Goal: Navigation & Orientation: Find specific page/section

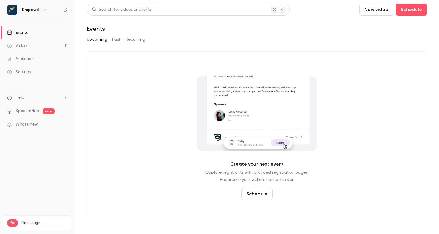
click at [29, 6] on div "Empowill" at bounding box center [37, 10] width 60 height 10
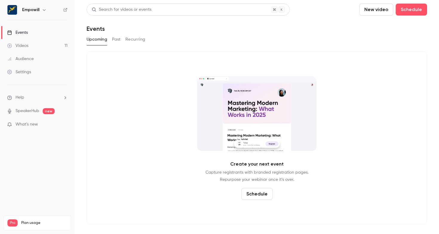
click at [43, 7] on icon "button" at bounding box center [44, 9] width 5 height 5
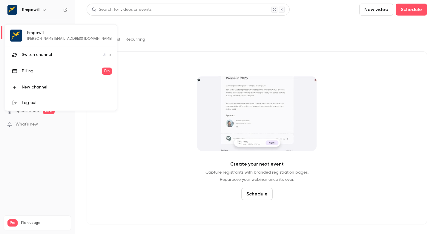
click at [46, 57] on span "Switch channel" at bounding box center [37, 55] width 30 height 6
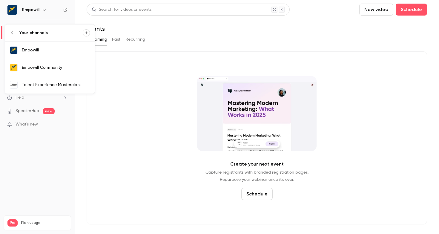
click at [50, 69] on div "Empowill Community" at bounding box center [56, 68] width 68 height 6
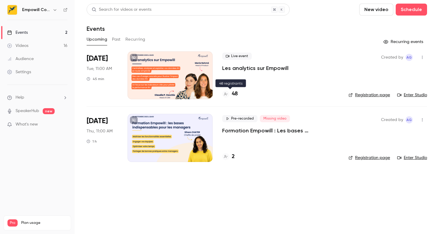
click at [237, 95] on h4 "48" at bounding box center [235, 94] width 6 height 8
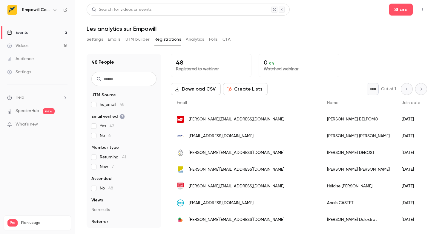
click at [45, 34] on link "Events 2" at bounding box center [37, 32] width 75 height 13
